Goal: Navigation & Orientation: Find specific page/section

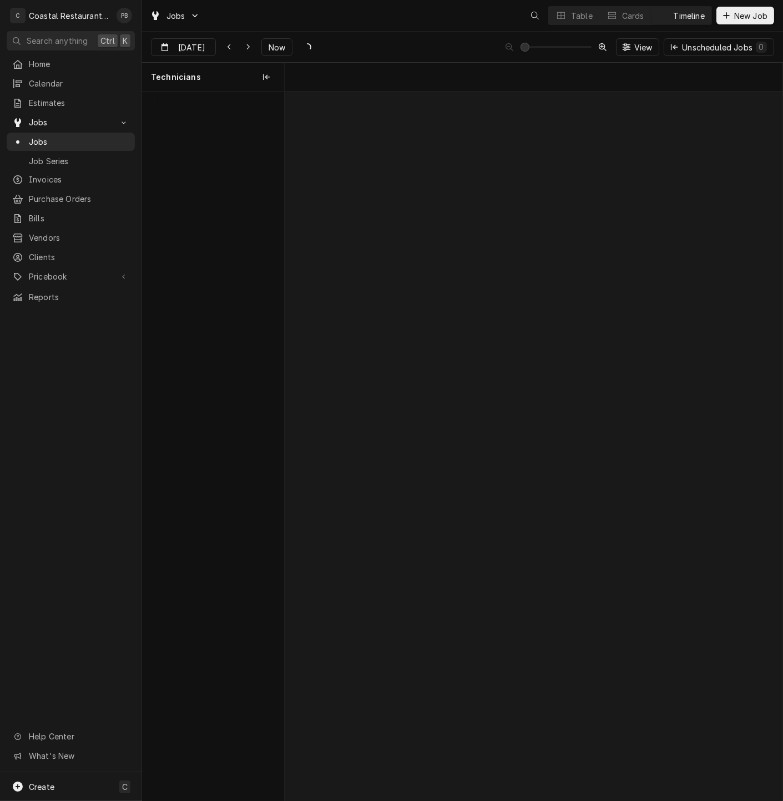
scroll to position [0, 9870]
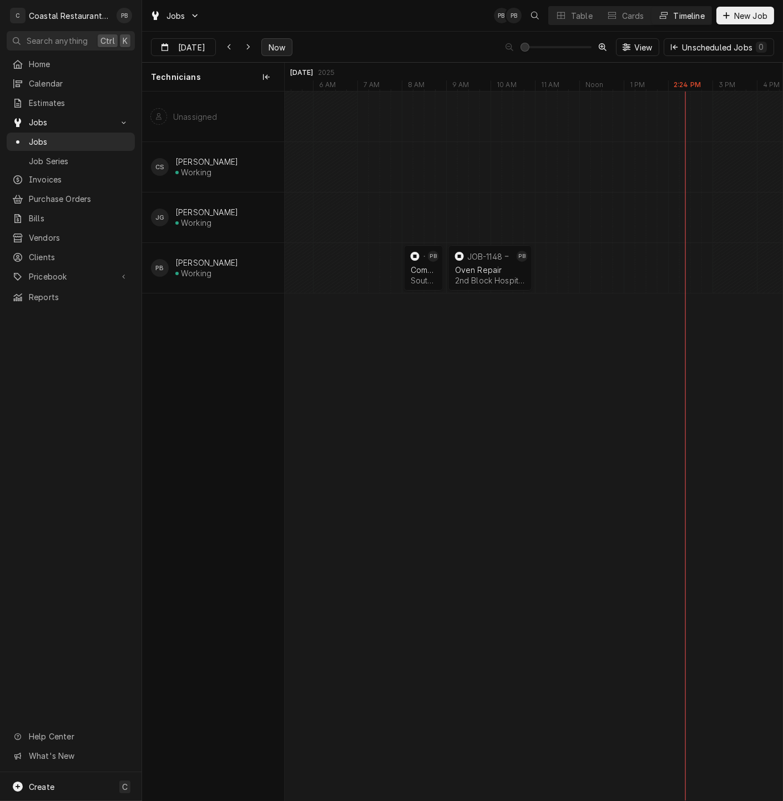
click at [272, 42] on span "Now" at bounding box center [276, 48] width 21 height 12
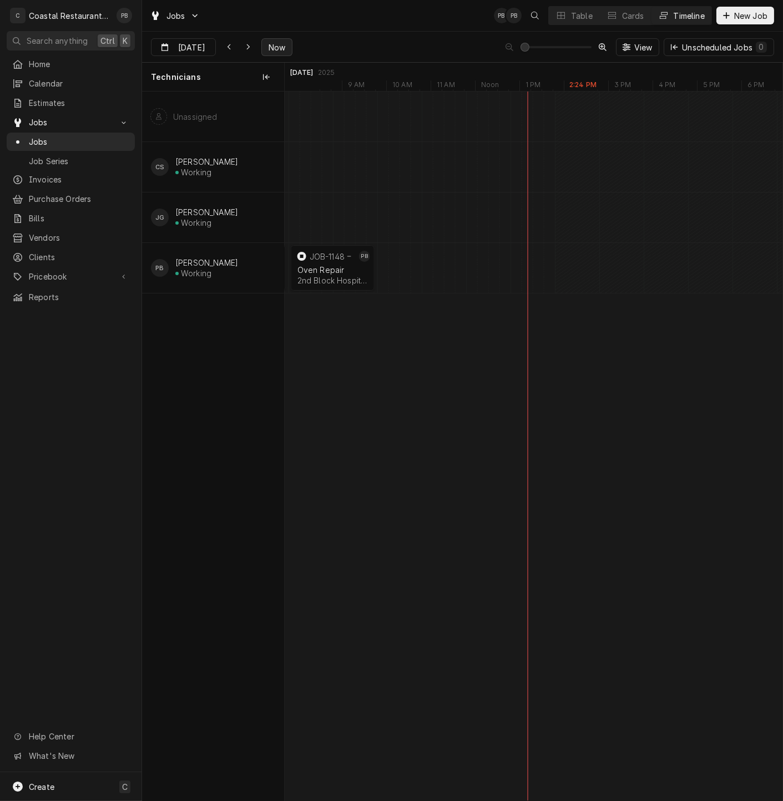
scroll to position [0, 10028]
click at [243, 50] on div "Dynamic Content Wrapper" at bounding box center [247, 47] width 11 height 11
type input "[DATE]"
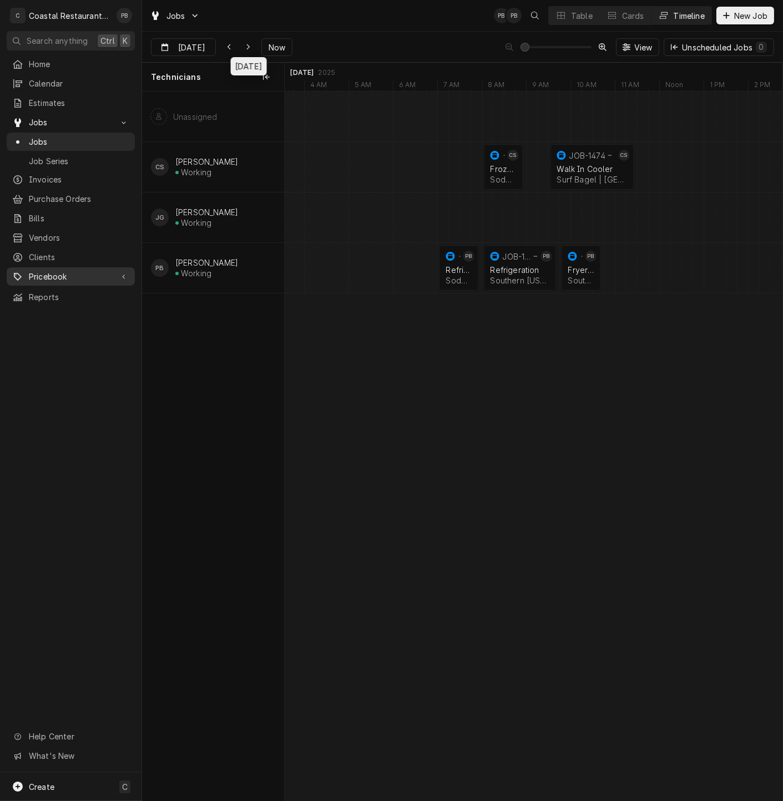
scroll to position [0, 0]
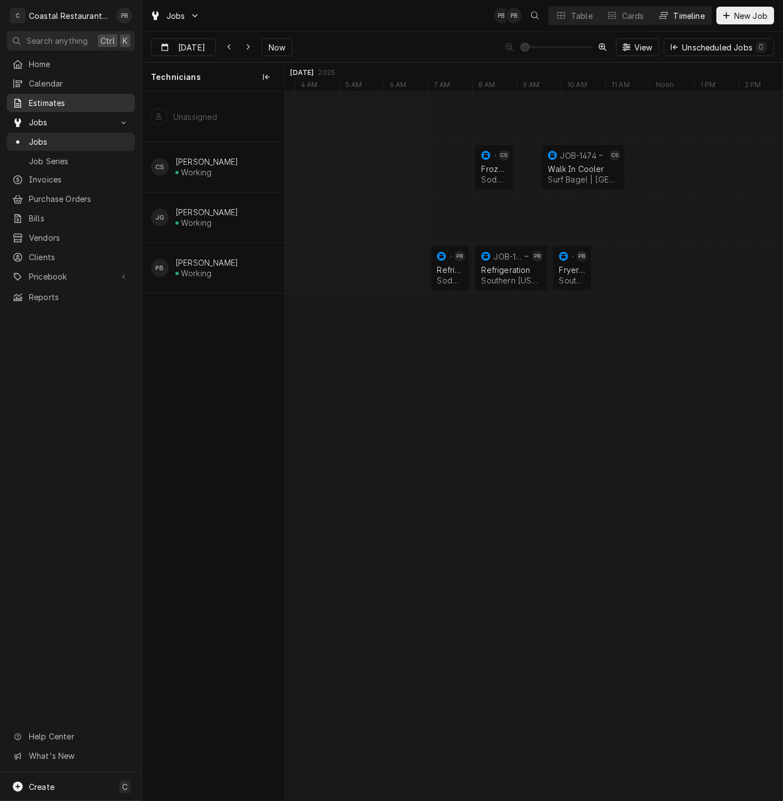
click at [70, 100] on span "Estimates" at bounding box center [79, 103] width 100 height 12
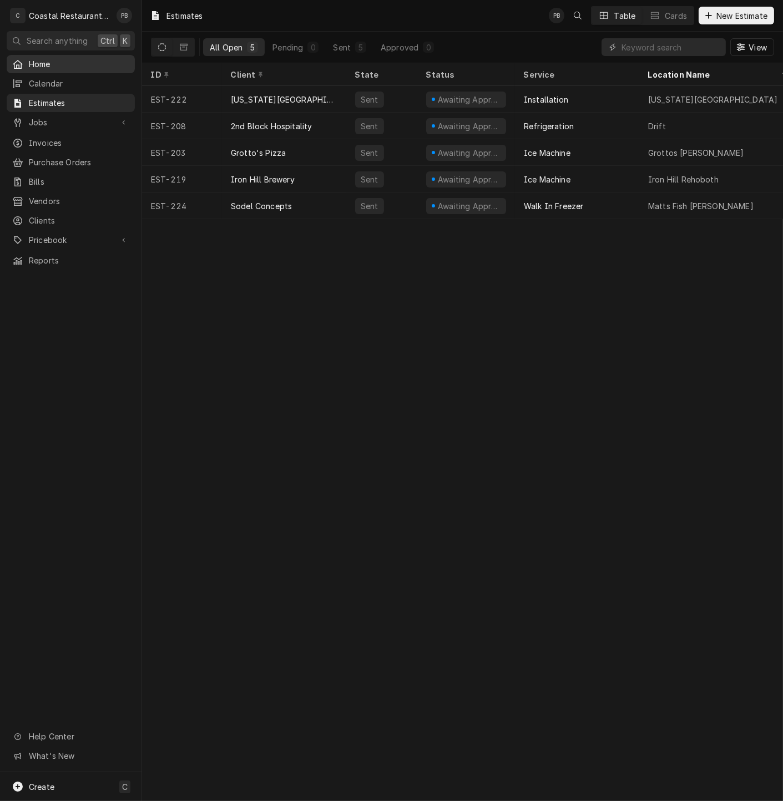
click at [67, 59] on span "Home" at bounding box center [79, 64] width 100 height 12
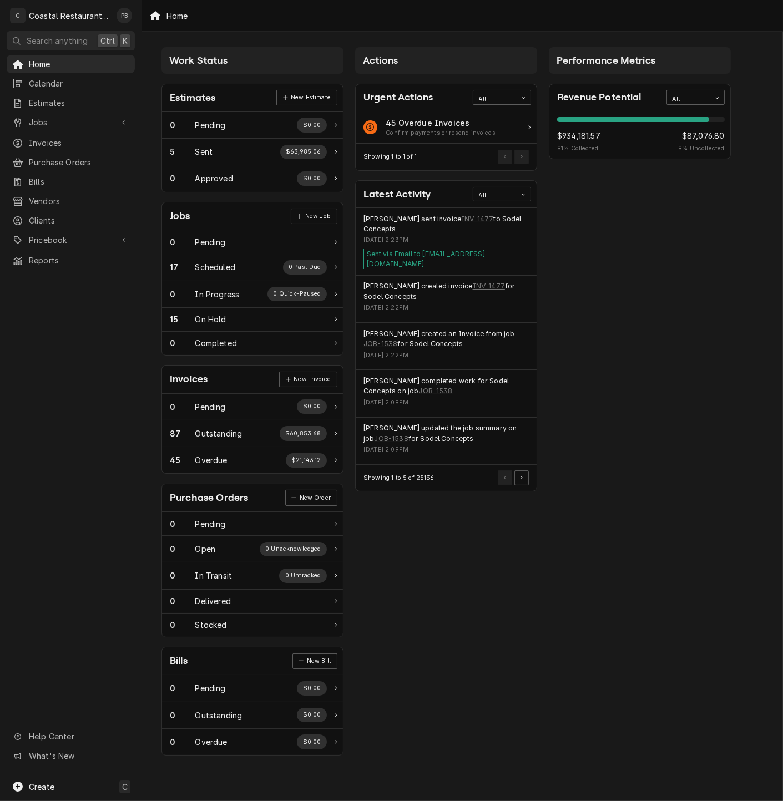
click at [595, 513] on div "Performance Metrics Revenue Potential All 91% $934,181.57 91 % Collected $87,07…" at bounding box center [640, 402] width 194 height 720
click at [43, 118] on span "Jobs" at bounding box center [71, 123] width 84 height 12
click at [46, 139] on span "Jobs" at bounding box center [79, 142] width 100 height 12
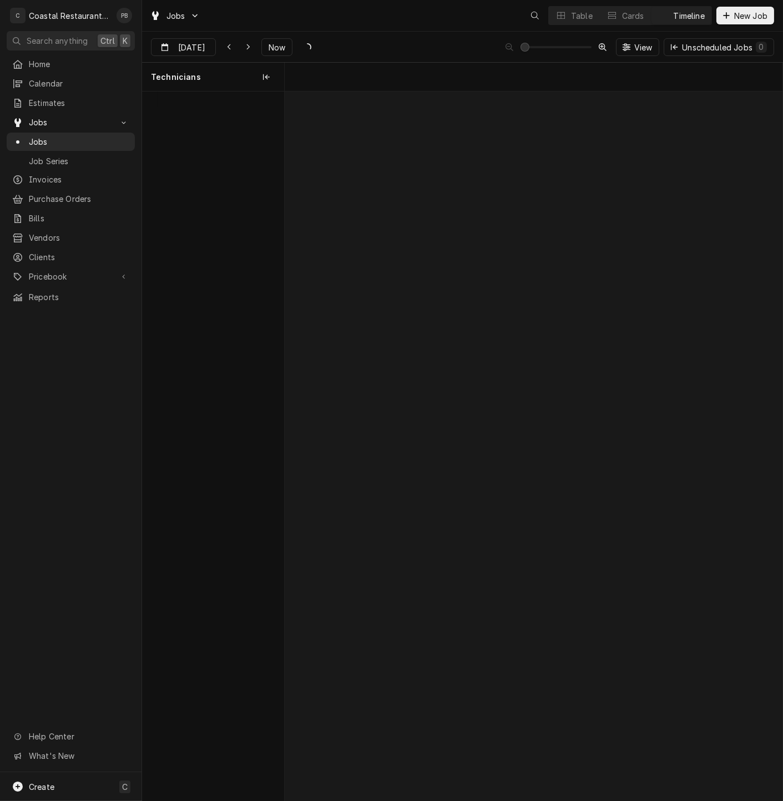
scroll to position [0, 9866]
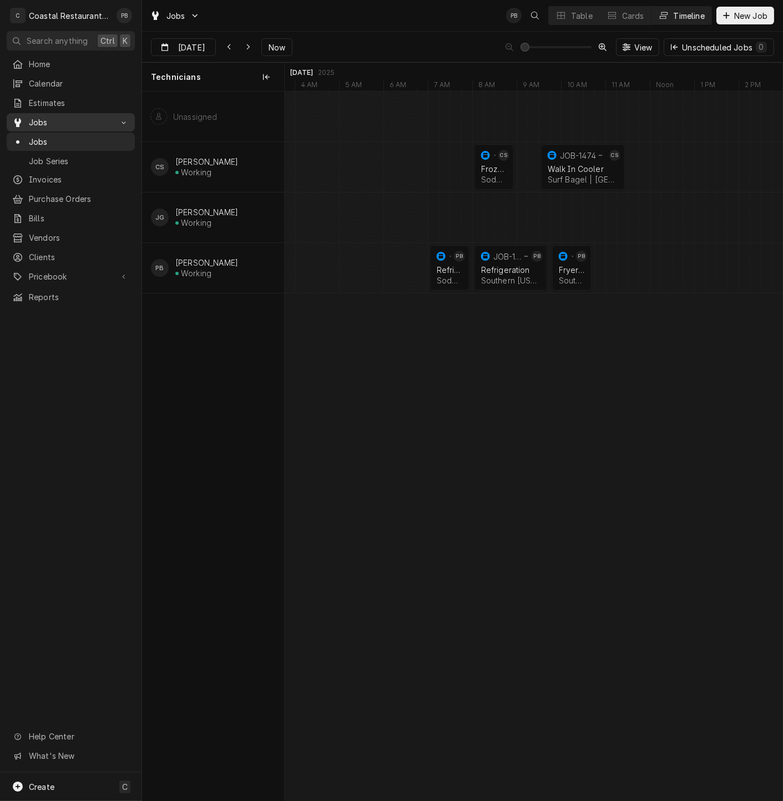
click at [32, 117] on span "Jobs" at bounding box center [71, 123] width 84 height 12
click at [36, 119] on span "Jobs" at bounding box center [71, 123] width 84 height 12
click at [36, 136] on span "Jobs" at bounding box center [79, 142] width 100 height 12
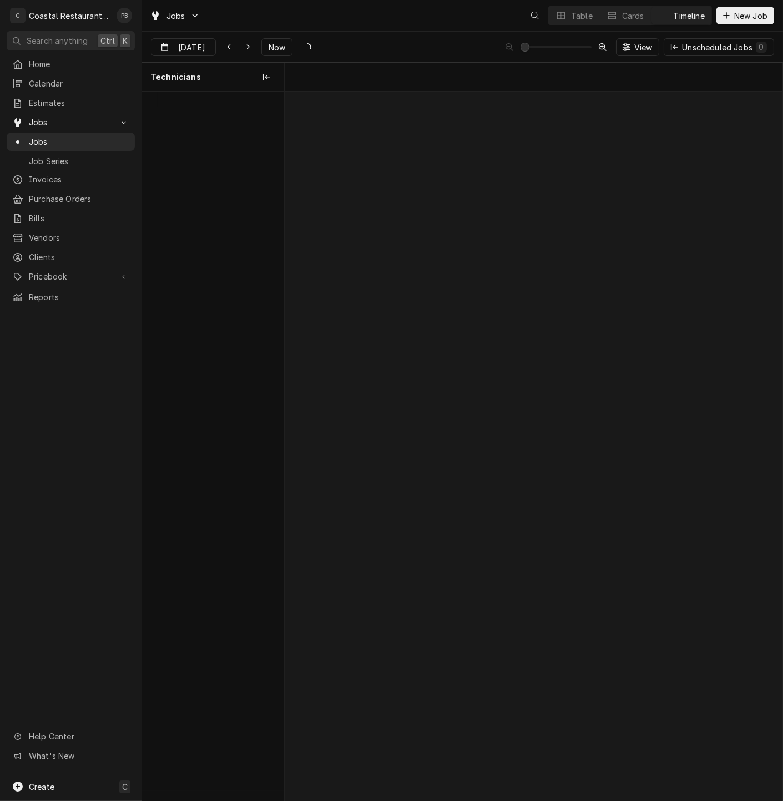
scroll to position [0, 9866]
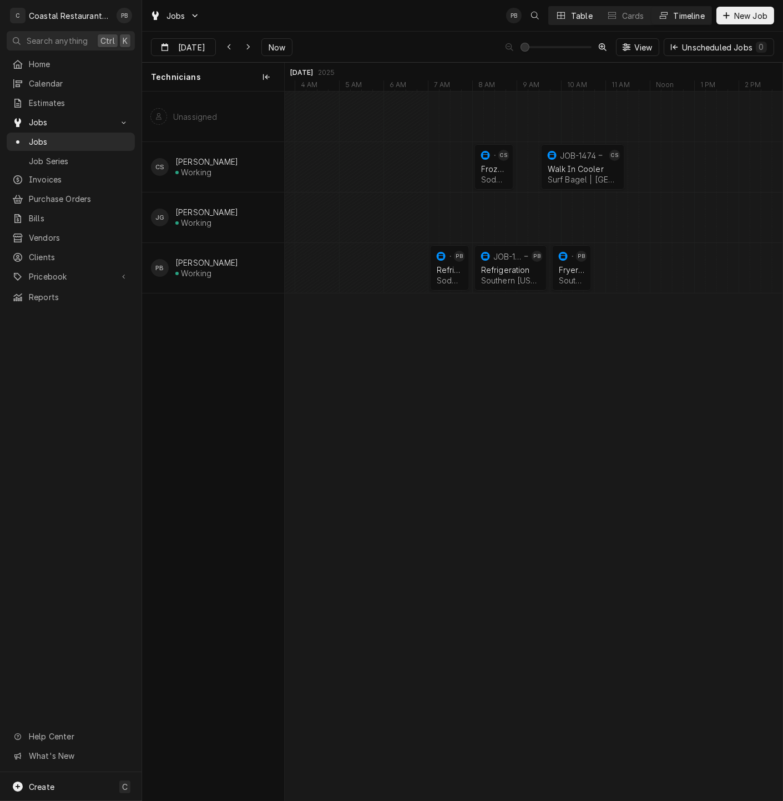
click at [576, 12] on div "Table" at bounding box center [582, 16] width 22 height 12
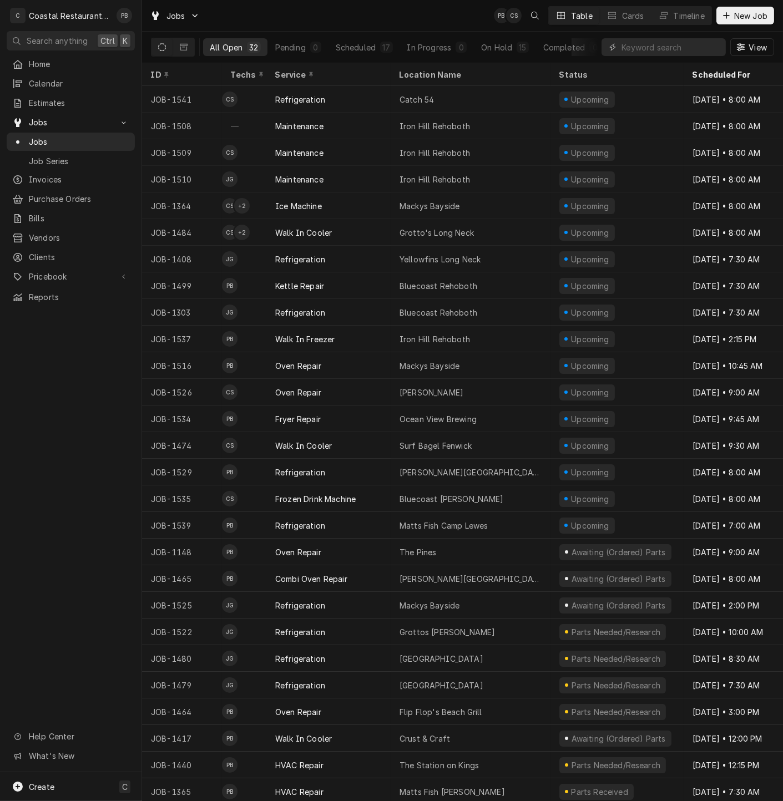
click at [404, 24] on div "Jobs PB CS Table Cards Timeline New Job" at bounding box center [462, 15] width 641 height 31
click at [336, 21] on div "Jobs PB CS Table Cards Timeline New Job" at bounding box center [462, 15] width 641 height 31
click at [47, 136] on span "Jobs" at bounding box center [79, 142] width 100 height 12
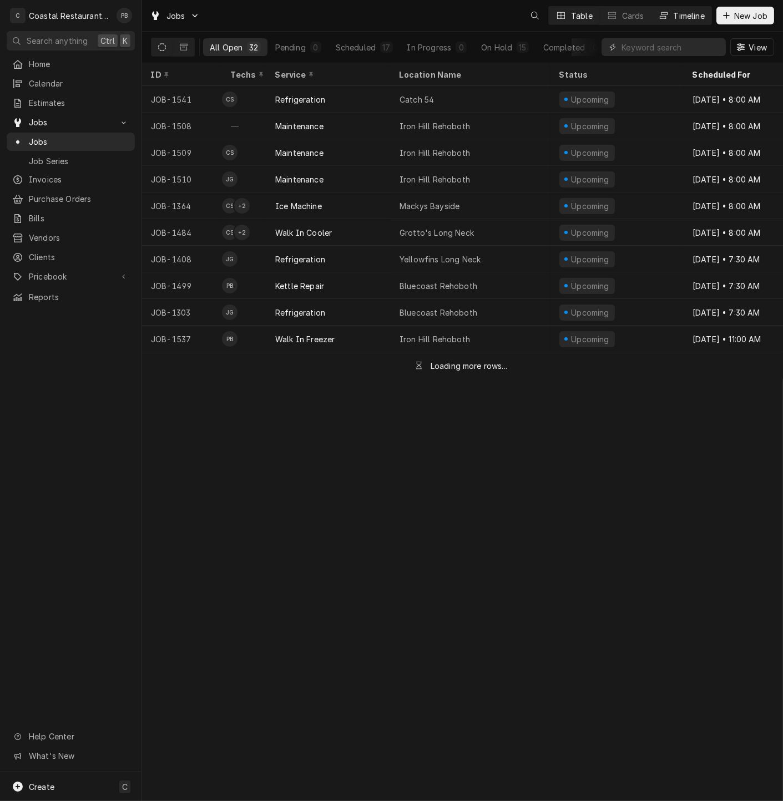
click at [689, 17] on div "Timeline" at bounding box center [689, 16] width 31 height 12
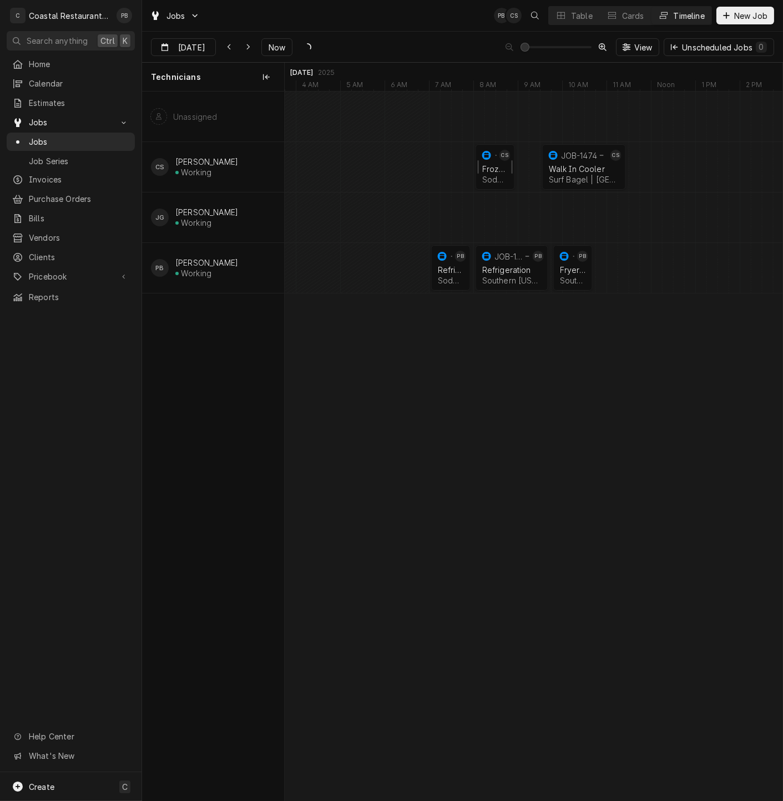
scroll to position [0, 9865]
click at [390, 28] on div "Jobs PB CS Table Cards Timeline New Job" at bounding box center [462, 15] width 641 height 31
click at [375, 32] on div "Aug [DATE] Now View Unscheduled Jobs 0" at bounding box center [462, 47] width 641 height 31
